Goal: Find specific page/section

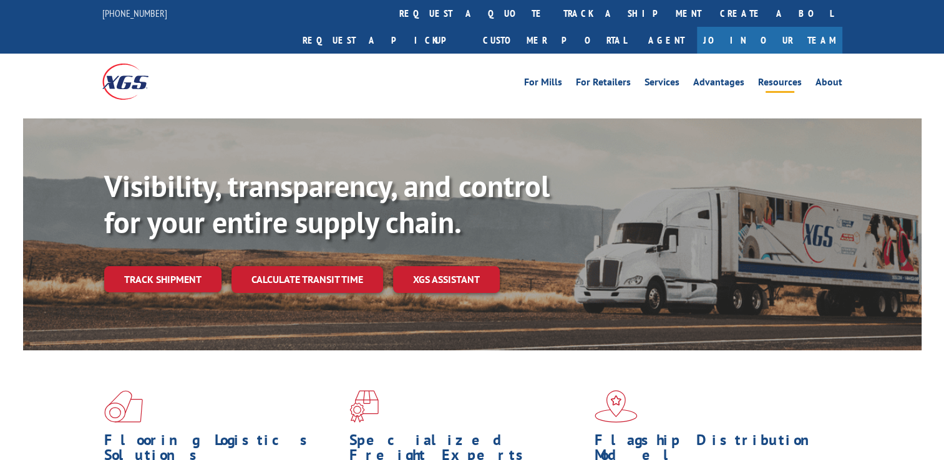
click at [766, 77] on link "Resources" at bounding box center [780, 84] width 44 height 14
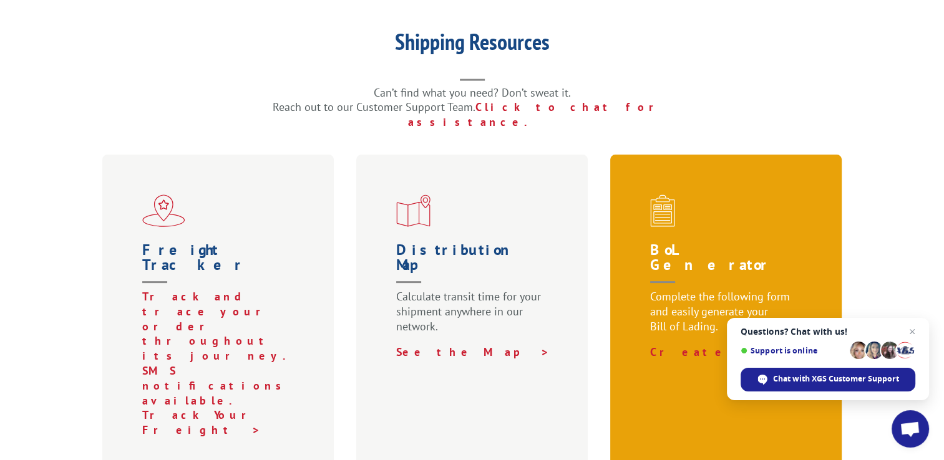
scroll to position [499, 0]
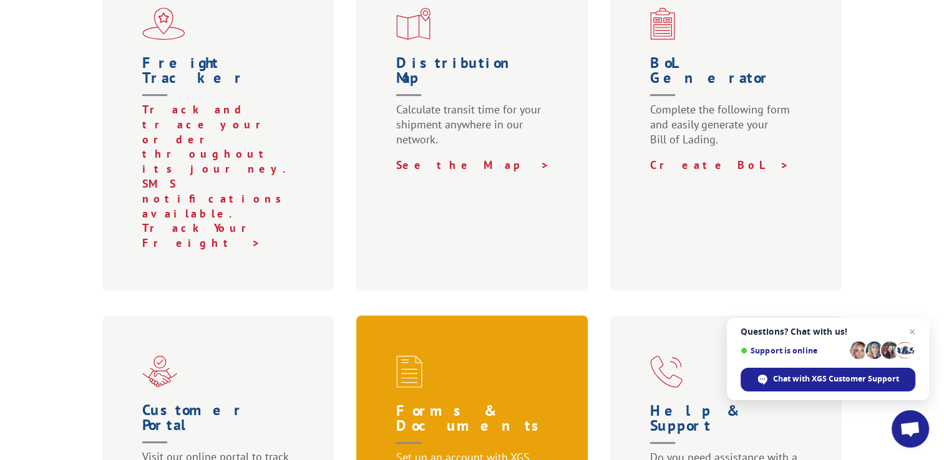
click at [501, 404] on h1 "Forms & Documents" at bounding box center [474, 427] width 157 height 47
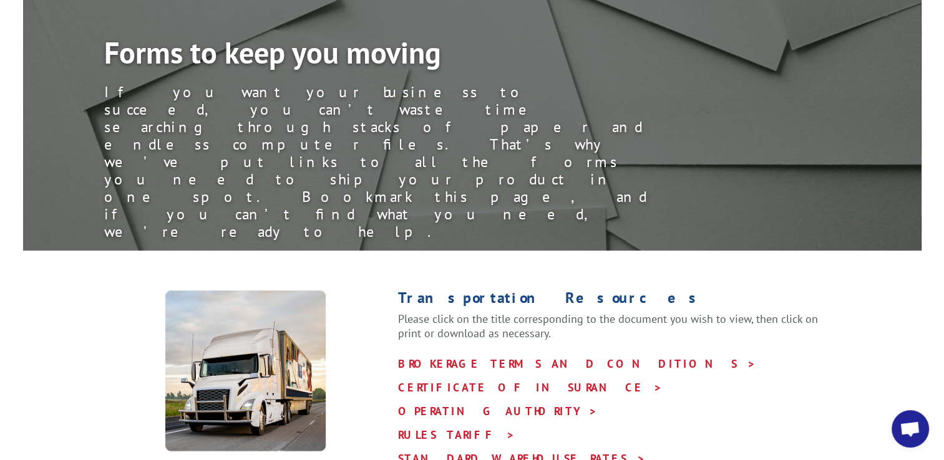
scroll to position [125, 0]
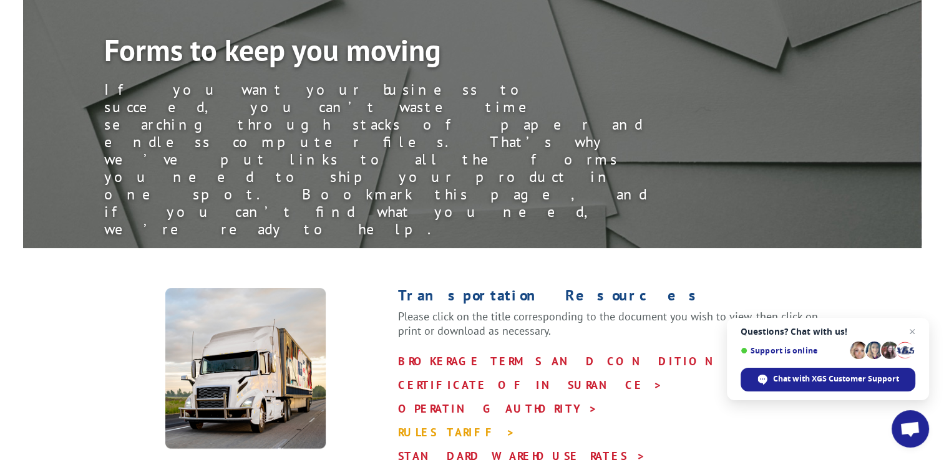
click at [439, 425] on link "RULES TARIFF >" at bounding box center [456, 432] width 117 height 14
